Goal: Transaction & Acquisition: Purchase product/service

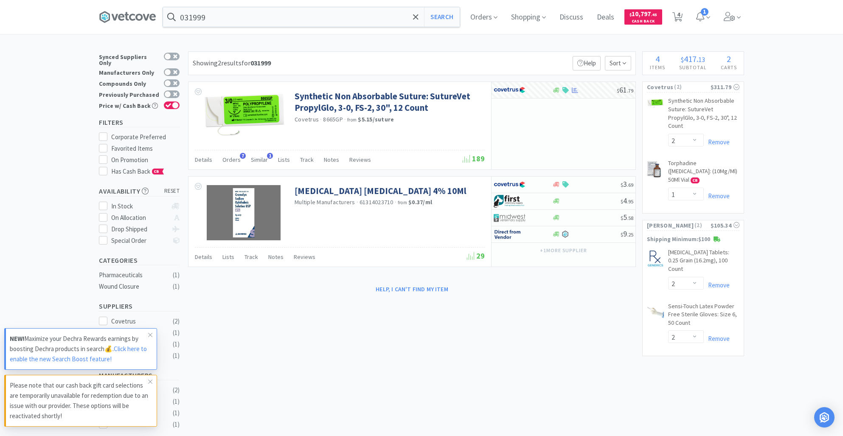
select select "2"
select select "1"
select select "2"
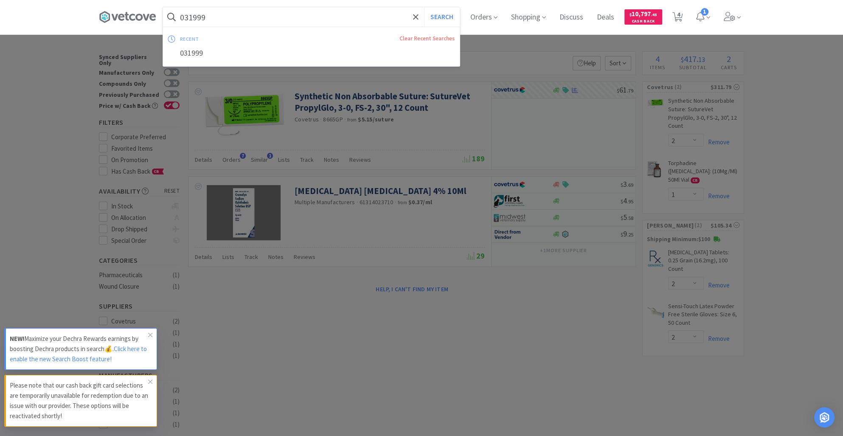
click at [227, 18] on input "031999" at bounding box center [311, 17] width 297 height 20
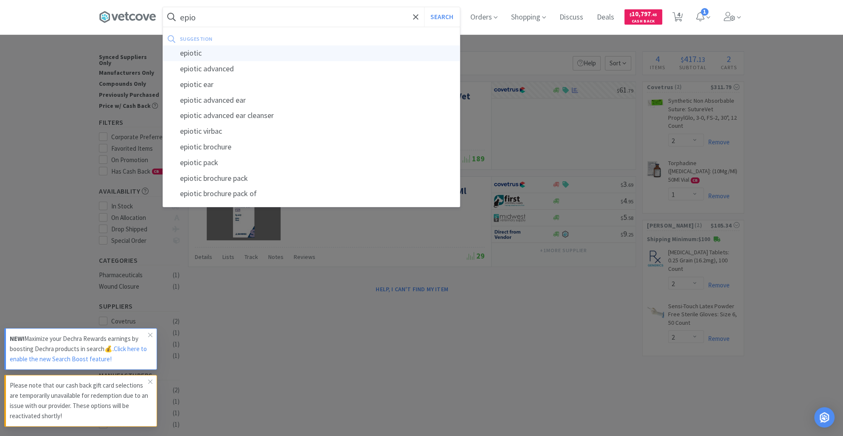
click at [233, 55] on div "epiotic" at bounding box center [311, 53] width 297 height 16
type input "epiotic"
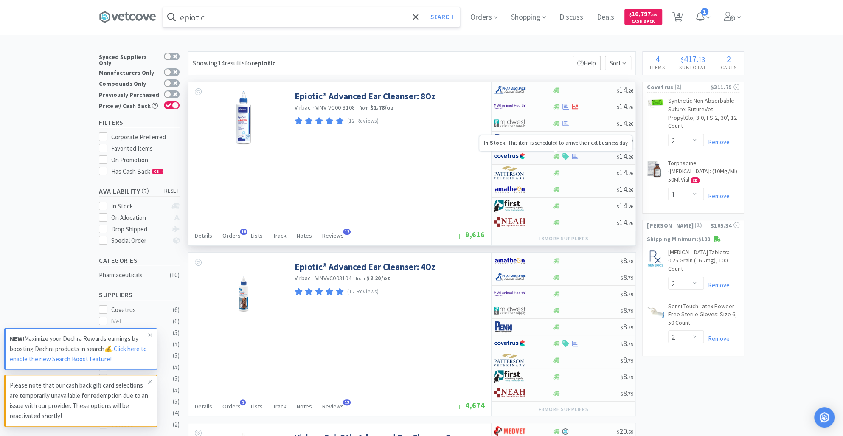
click at [557, 157] on icon at bounding box center [556, 156] width 6 height 6
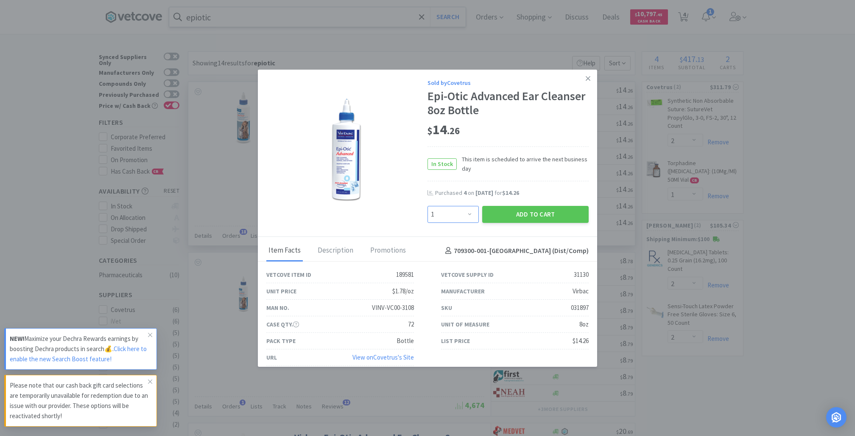
click at [462, 215] on select "Enter Quantity 1 2 3 4 5 6 7 8 9 10 11 12 13 14 15 16 17 18 19 20 Enter Quantity" at bounding box center [453, 214] width 51 height 17
select select "6"
click at [428, 206] on select "Enter Quantity 1 2 3 4 5 6 7 8 9 10 11 12 13 14 15 16 17 18 19 20 Enter Quantity" at bounding box center [453, 214] width 51 height 17
click at [508, 216] on button "Add to Cart" at bounding box center [535, 214] width 106 height 17
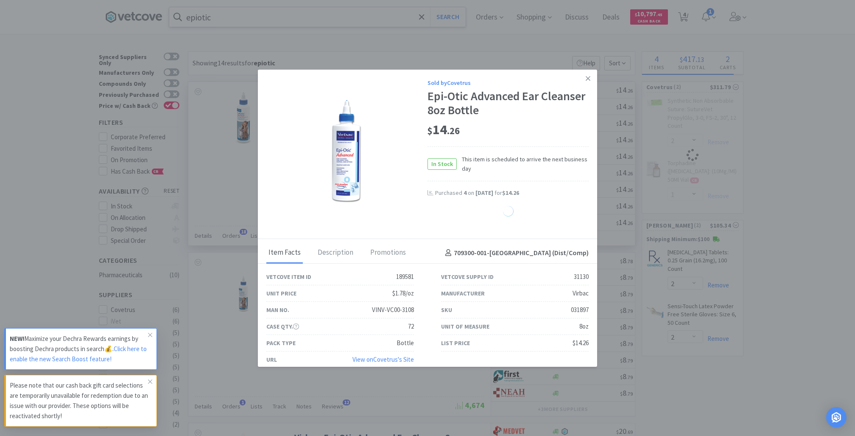
select select "1"
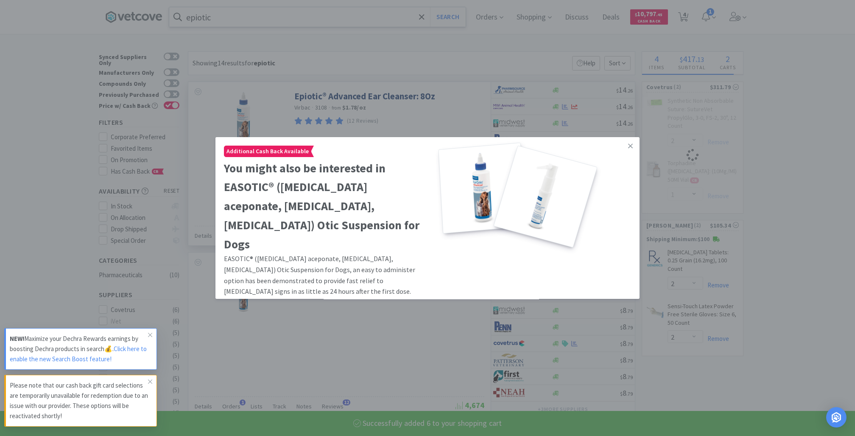
select select "10"
select select "6"
select select "2"
select select "1"
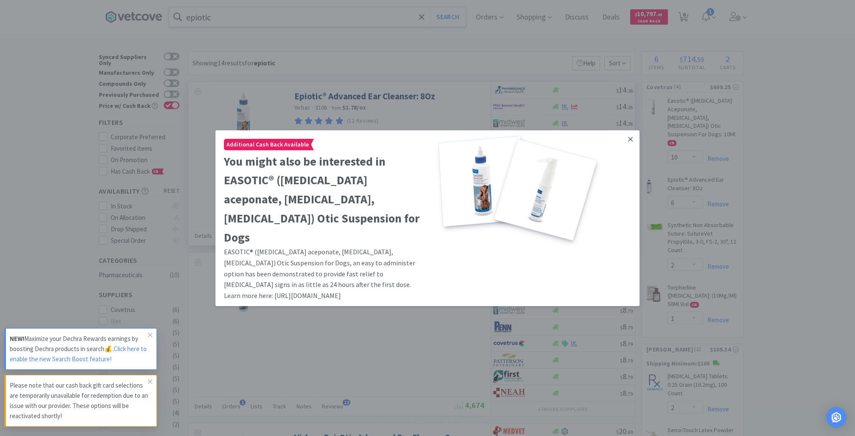
click at [628, 139] on icon at bounding box center [630, 139] width 5 height 8
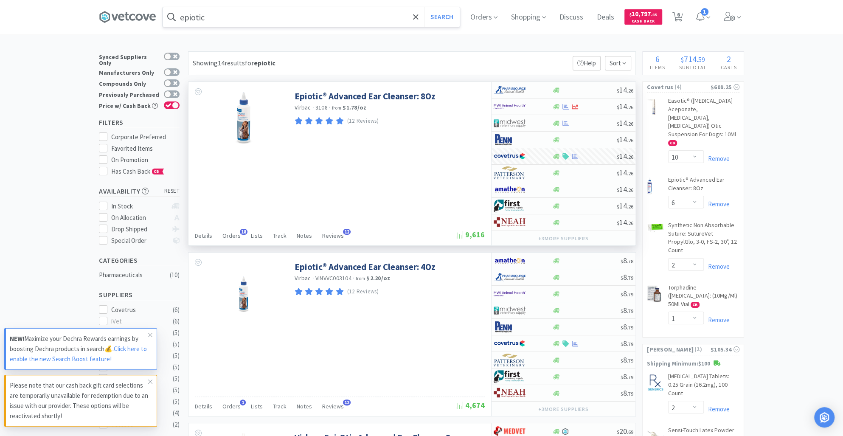
click at [238, 10] on input "epiotic" at bounding box center [311, 17] width 297 height 20
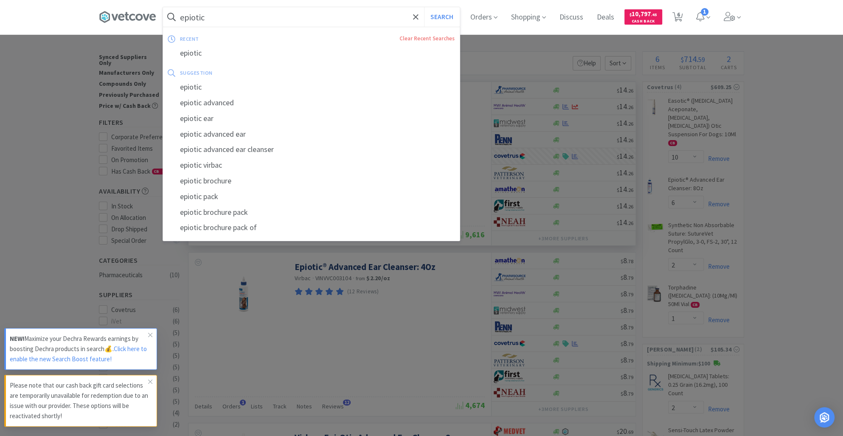
click at [238, 10] on input "epiotic" at bounding box center [311, 17] width 297 height 20
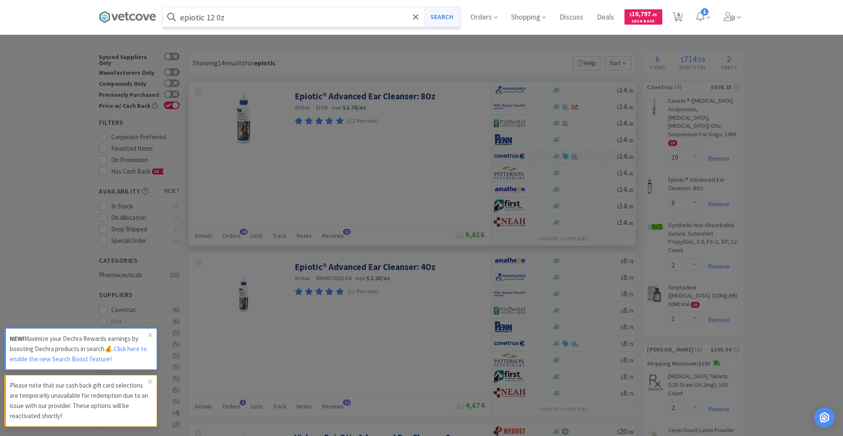
type input "epiotic 12 0z"
click at [452, 20] on button "Search" at bounding box center [441, 17] width 35 height 20
